Goal: Transaction & Acquisition: Purchase product/service

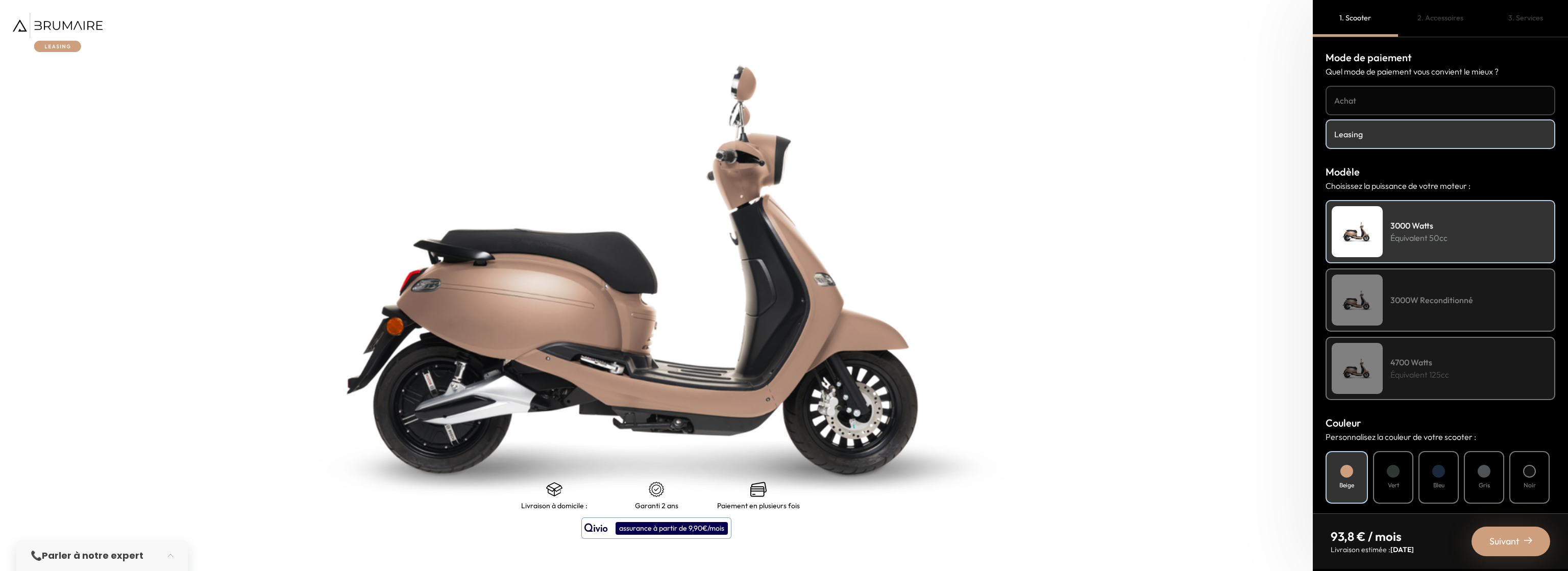
click at [1387, 103] on h4 "Achat" at bounding box center [1441, 100] width 212 height 13
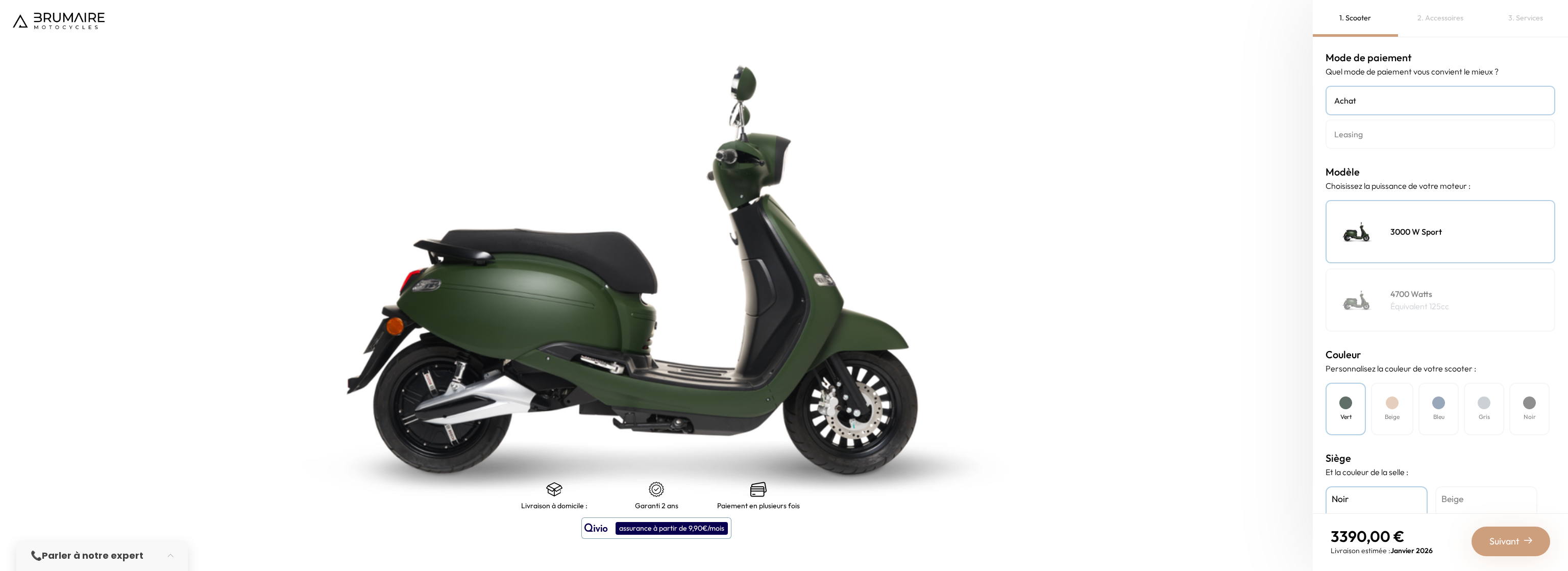
click at [1386, 133] on h4 "Leasing" at bounding box center [1441, 134] width 212 height 13
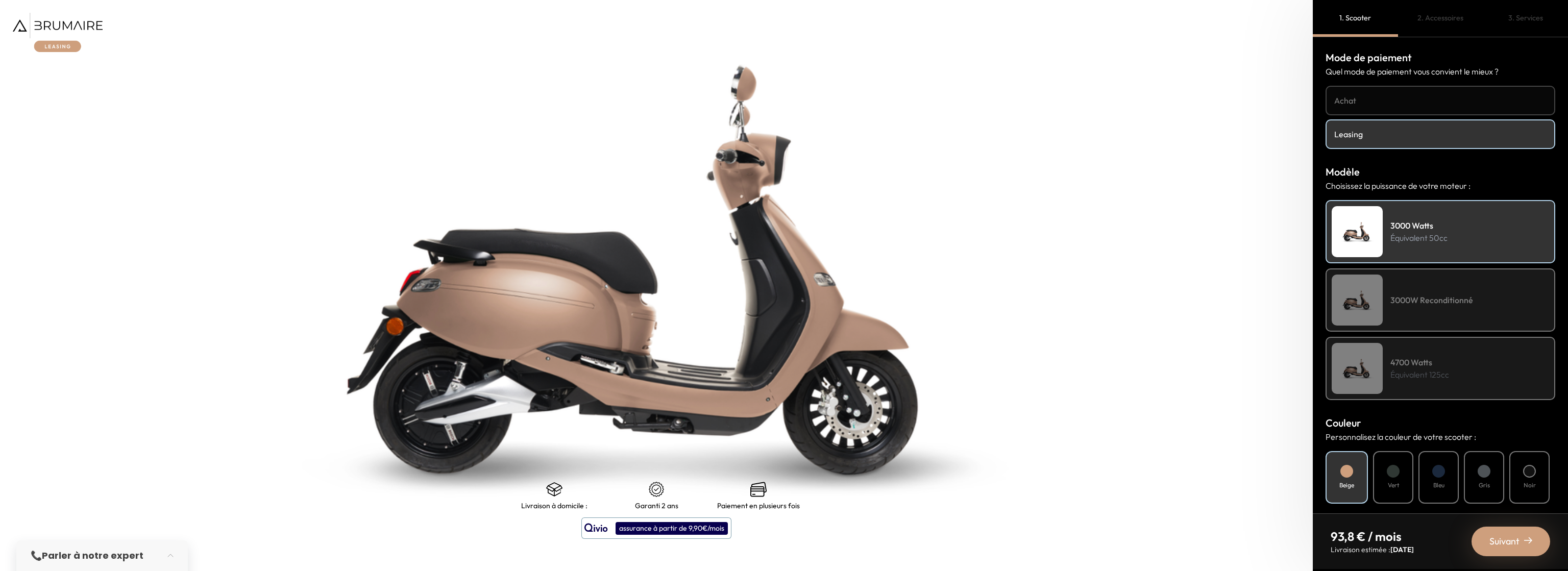
click at [1443, 370] on p "Équivalent 125cc" at bounding box center [1420, 374] width 59 height 13
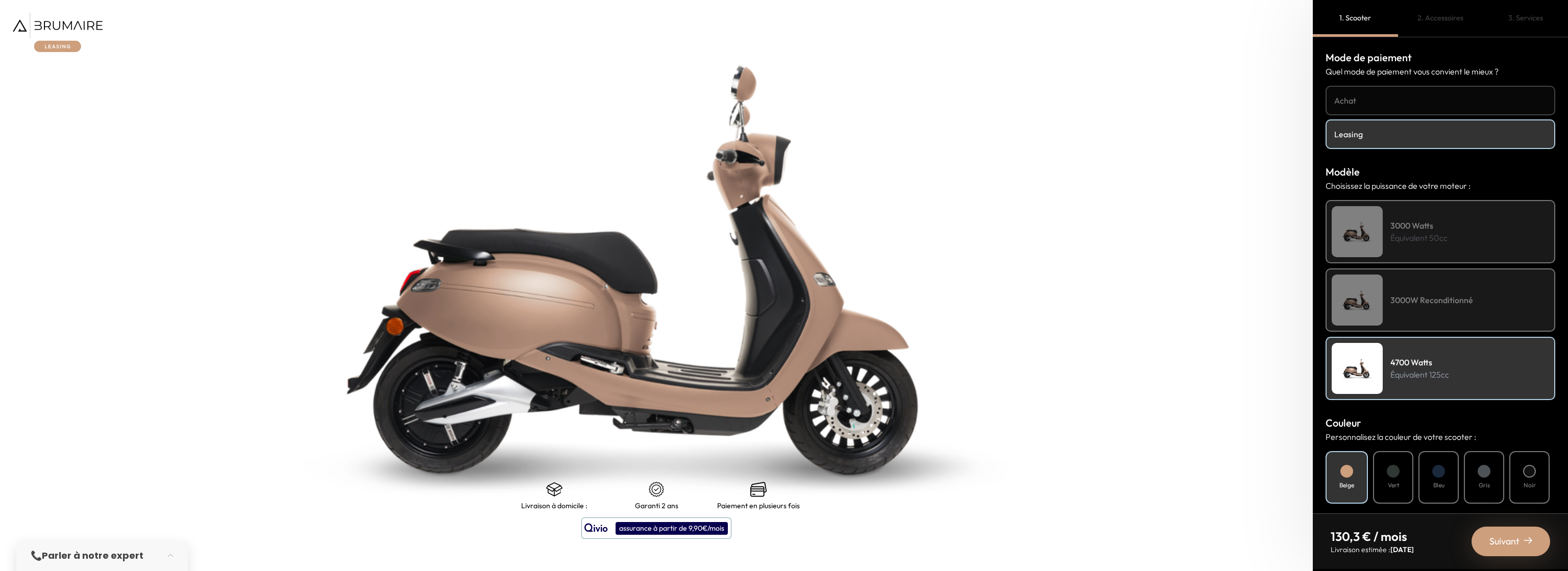
scroll to position [179, 0]
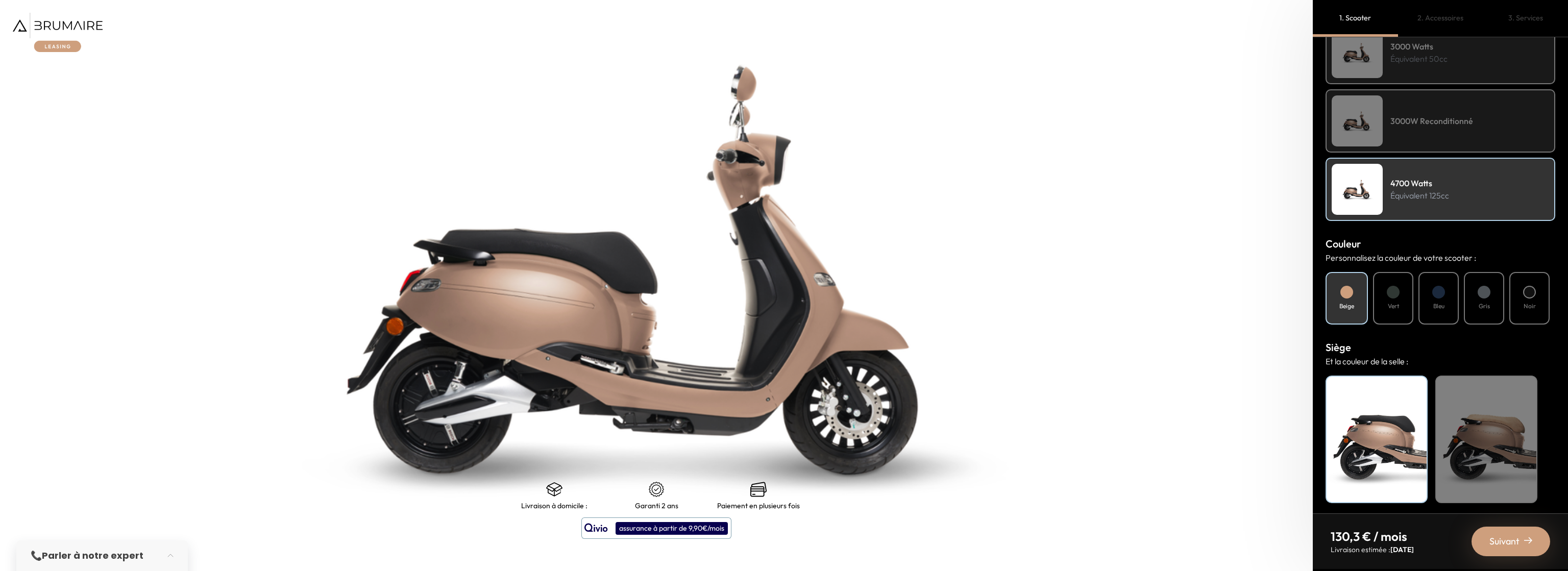
click at [1385, 189] on div "4700 Watts Équivalent 125cc" at bounding box center [1440, 189] width 230 height 63
click at [1500, 410] on div "Beige" at bounding box center [1486, 439] width 102 height 128
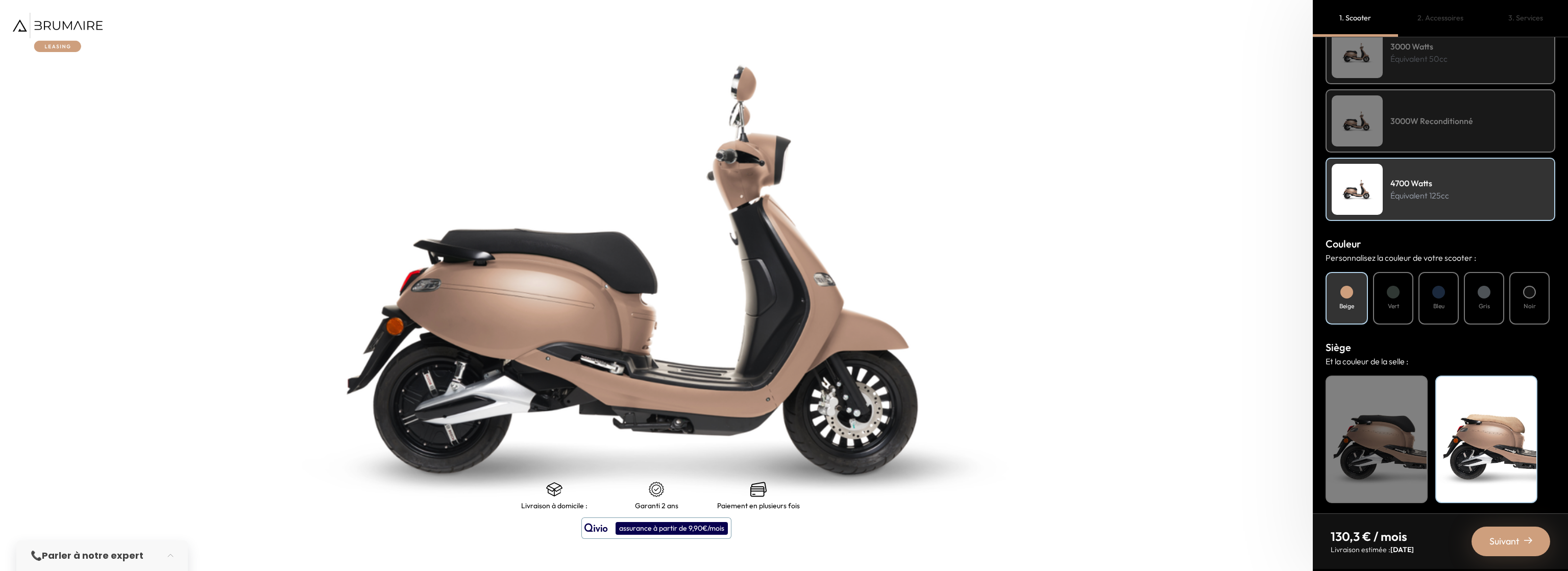
click at [1508, 539] on span "Suivant" at bounding box center [1505, 541] width 30 height 14
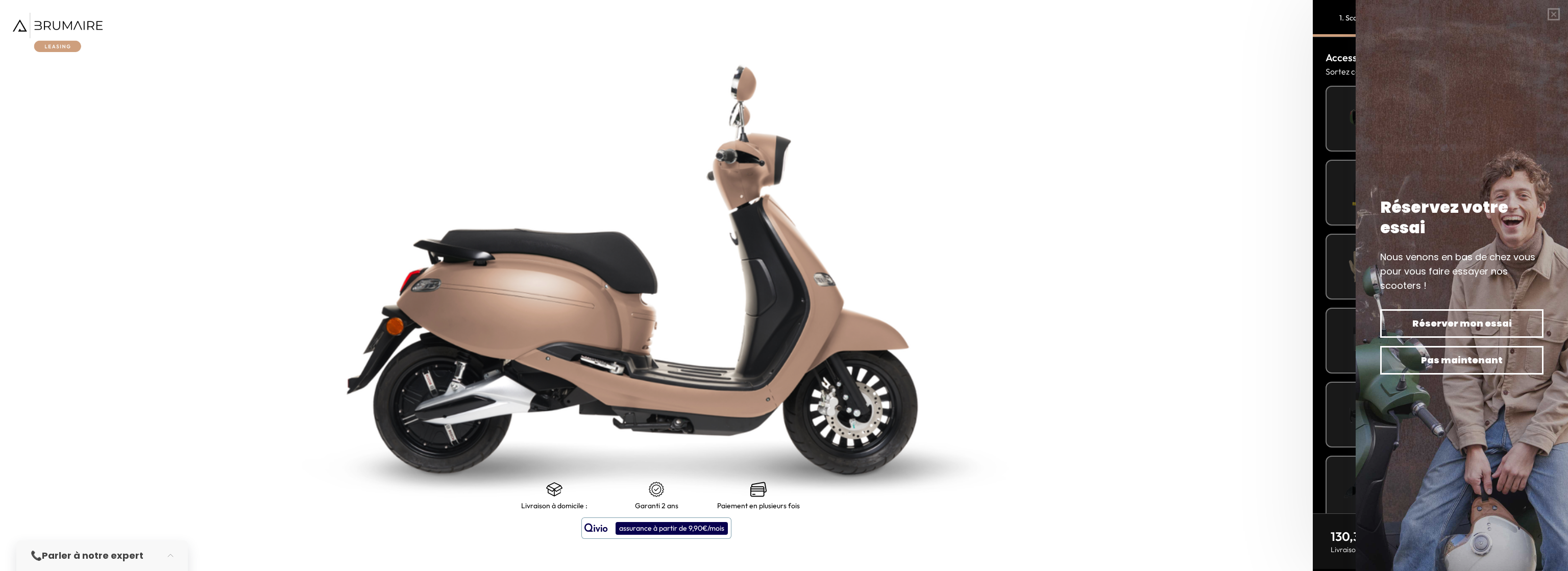
scroll to position [178, 0]
click at [1453, 359] on span "Pas maintenant" at bounding box center [1462, 360] width 128 height 14
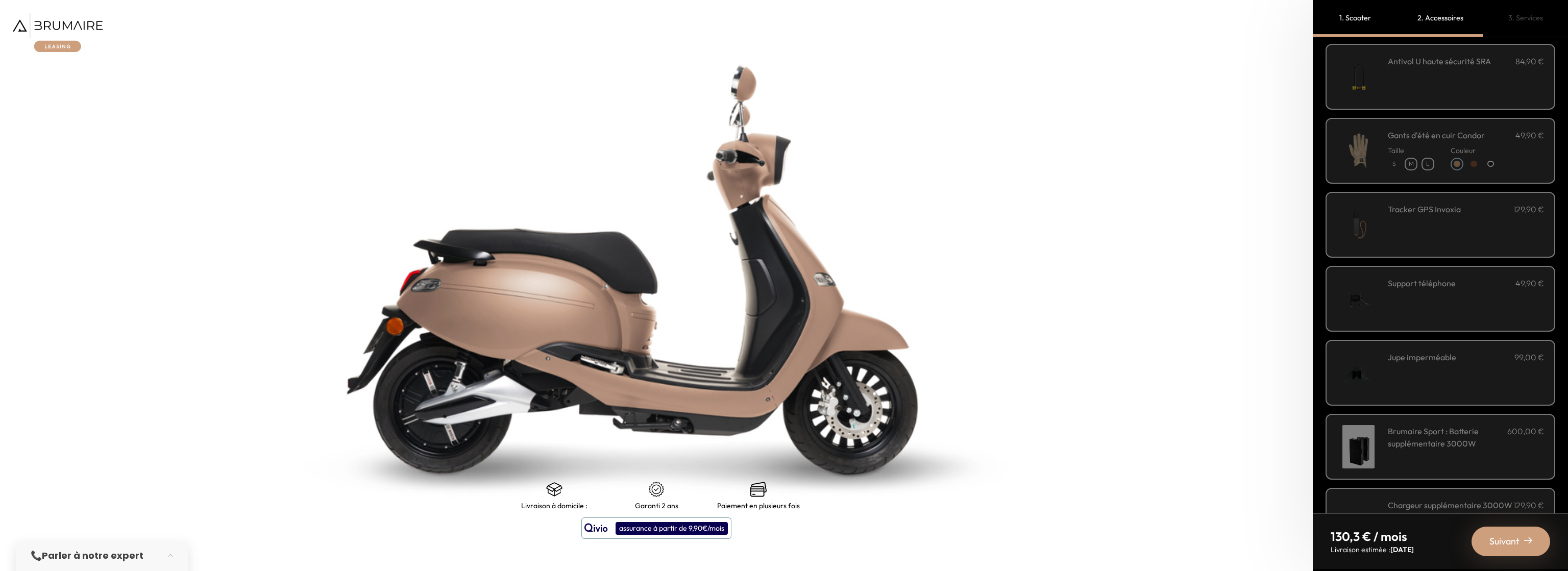
scroll to position [122, 0]
click at [1396, 364] on div "Jupe imperméable 99,00 €" at bounding box center [1466, 366] width 156 height 43
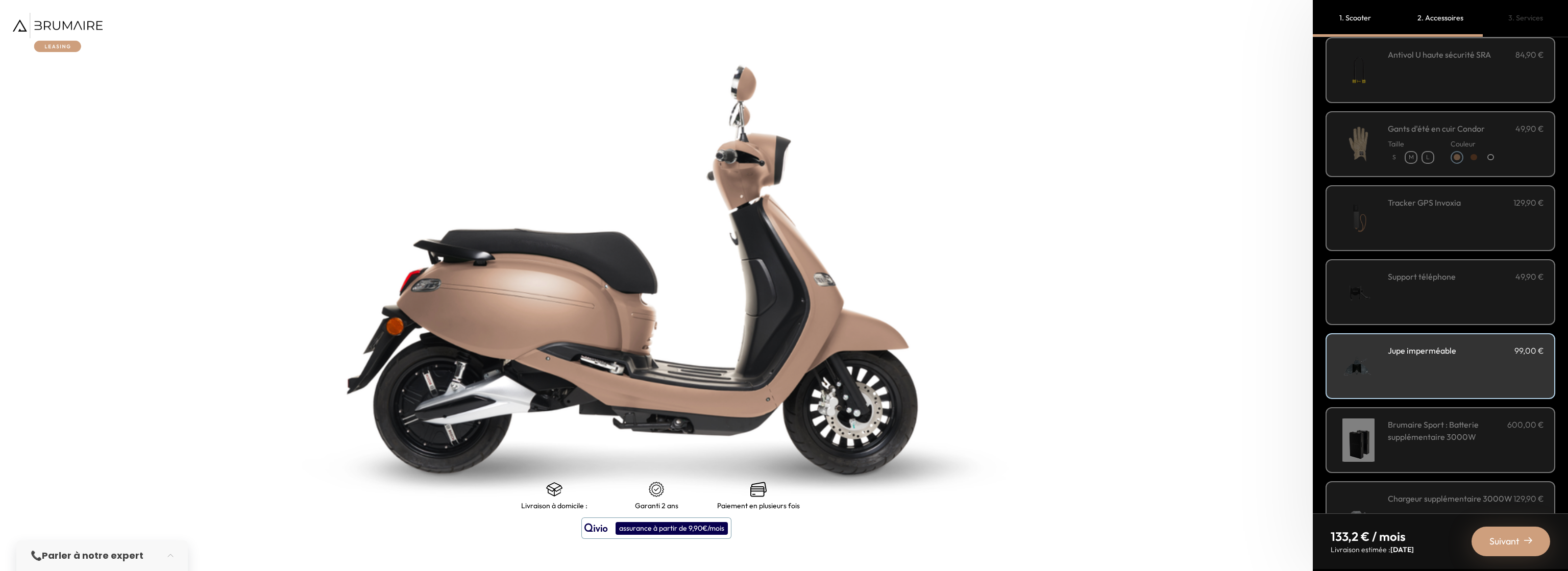
scroll to position [165, 0]
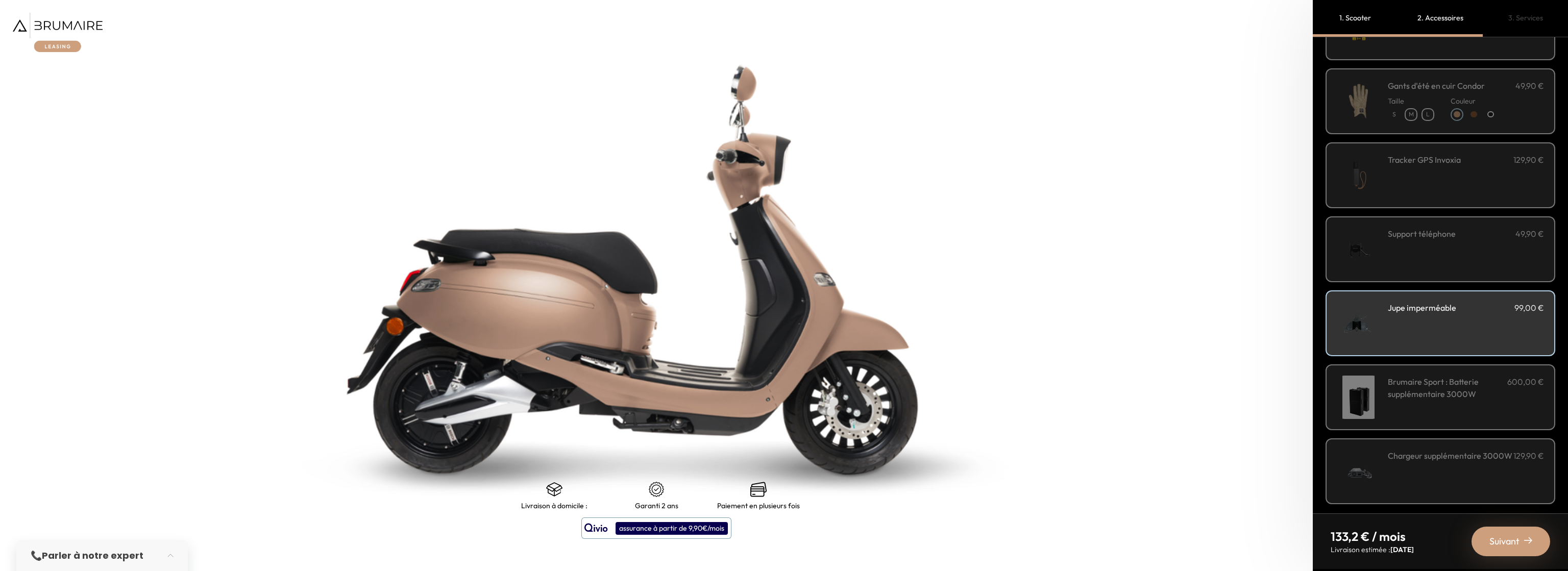
click at [1411, 392] on h3 "Brumaire Sport : Batterie supplémentaire 3000W" at bounding box center [1447, 387] width 119 height 24
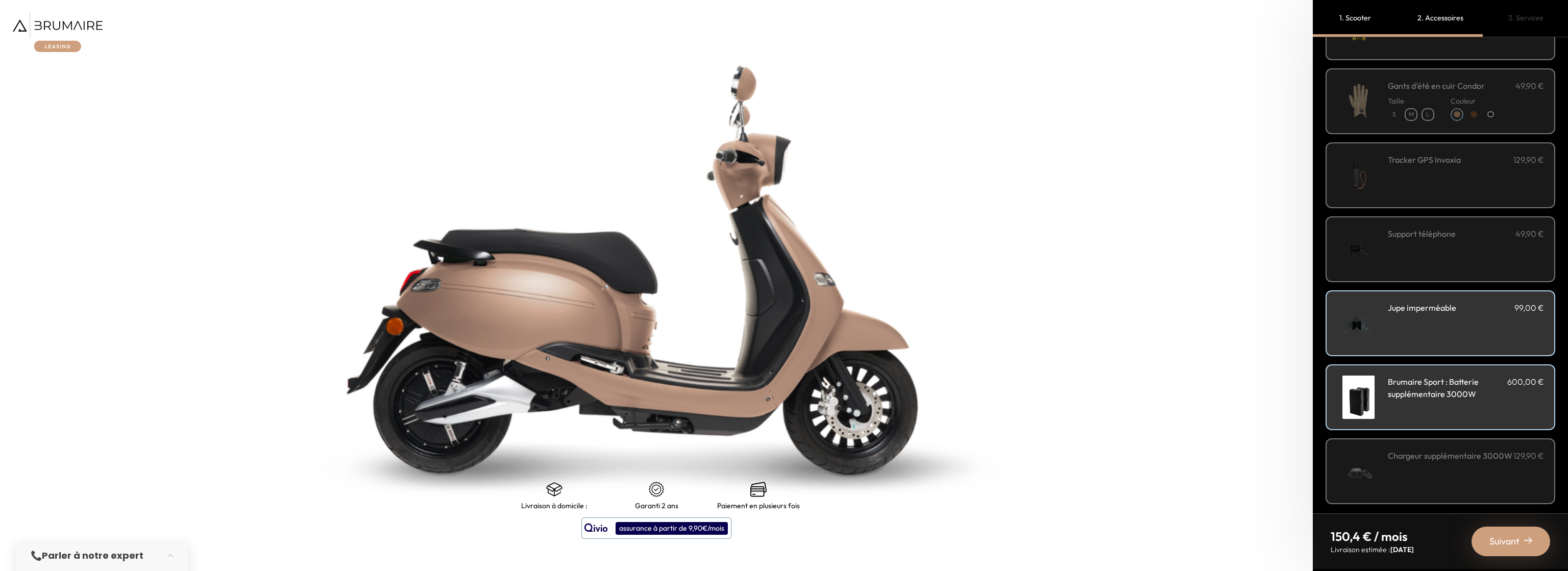
click at [1451, 466] on div "Chargeur supplémentaire 3000W 129,90 €" at bounding box center [1466, 471] width 156 height 43
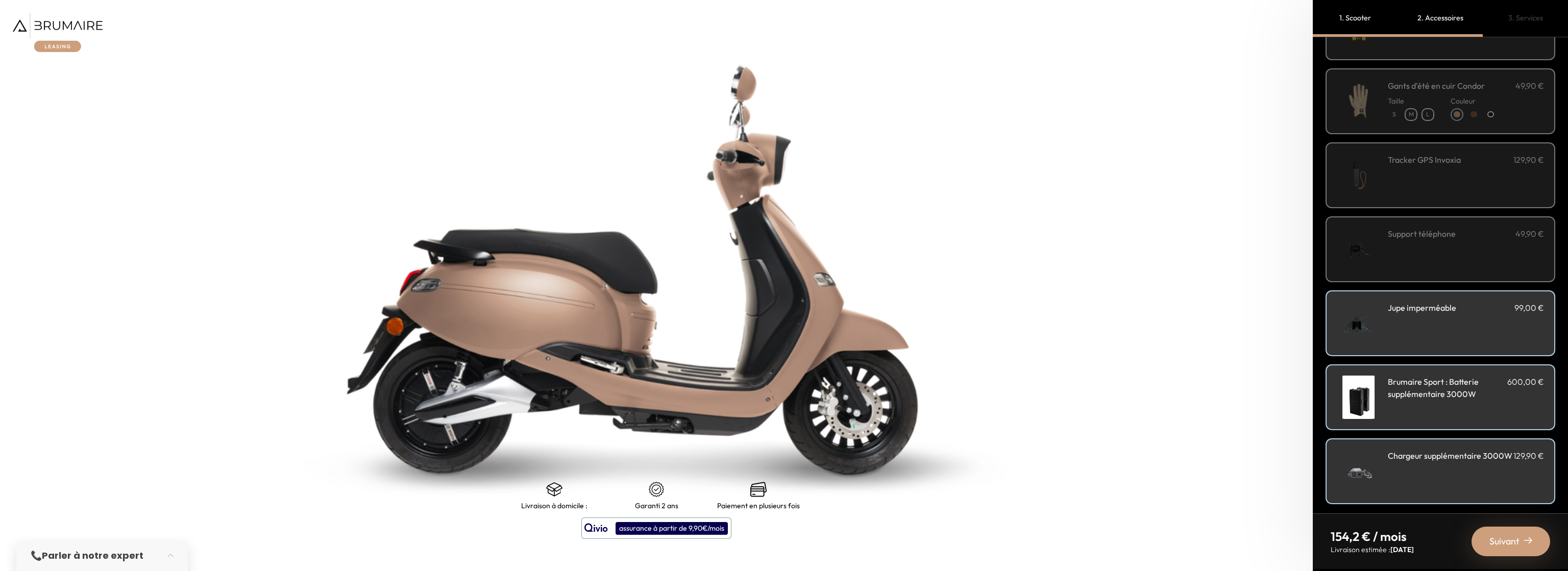
click at [1513, 539] on span "Suivant" at bounding box center [1505, 541] width 30 height 14
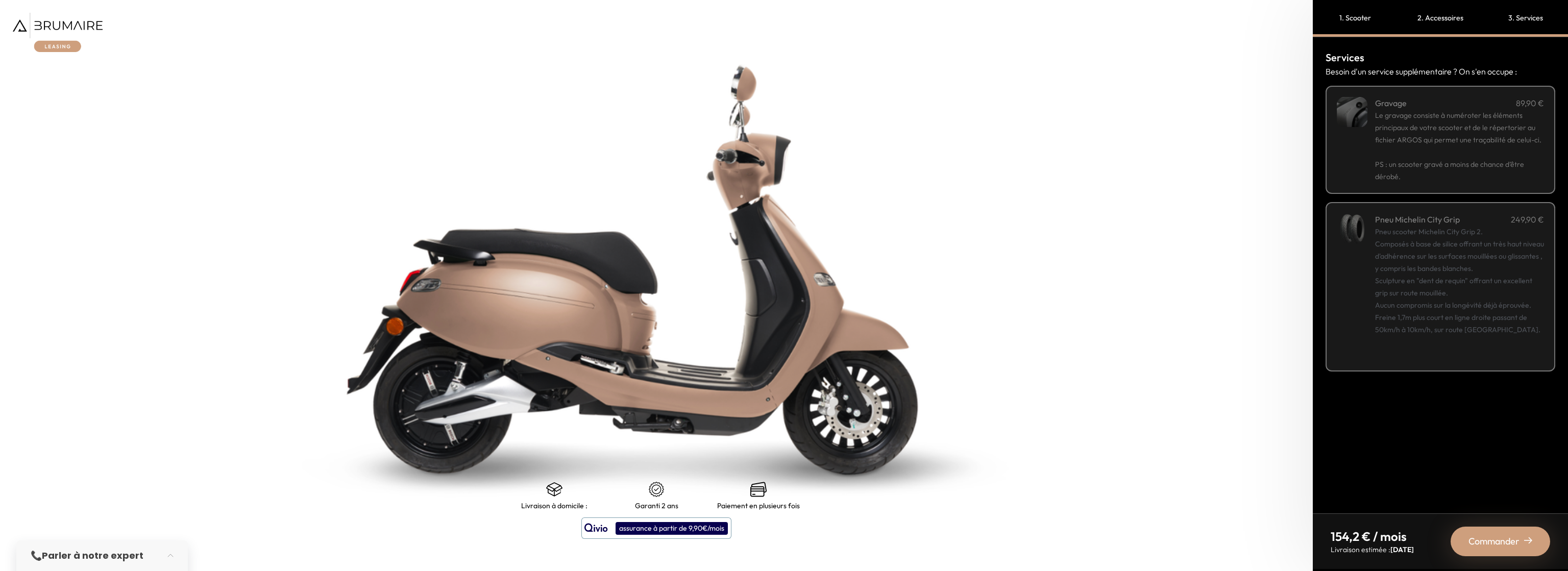
click at [1502, 547] on span "Commander" at bounding box center [1494, 541] width 51 height 14
